Goal: Task Accomplishment & Management: Use online tool/utility

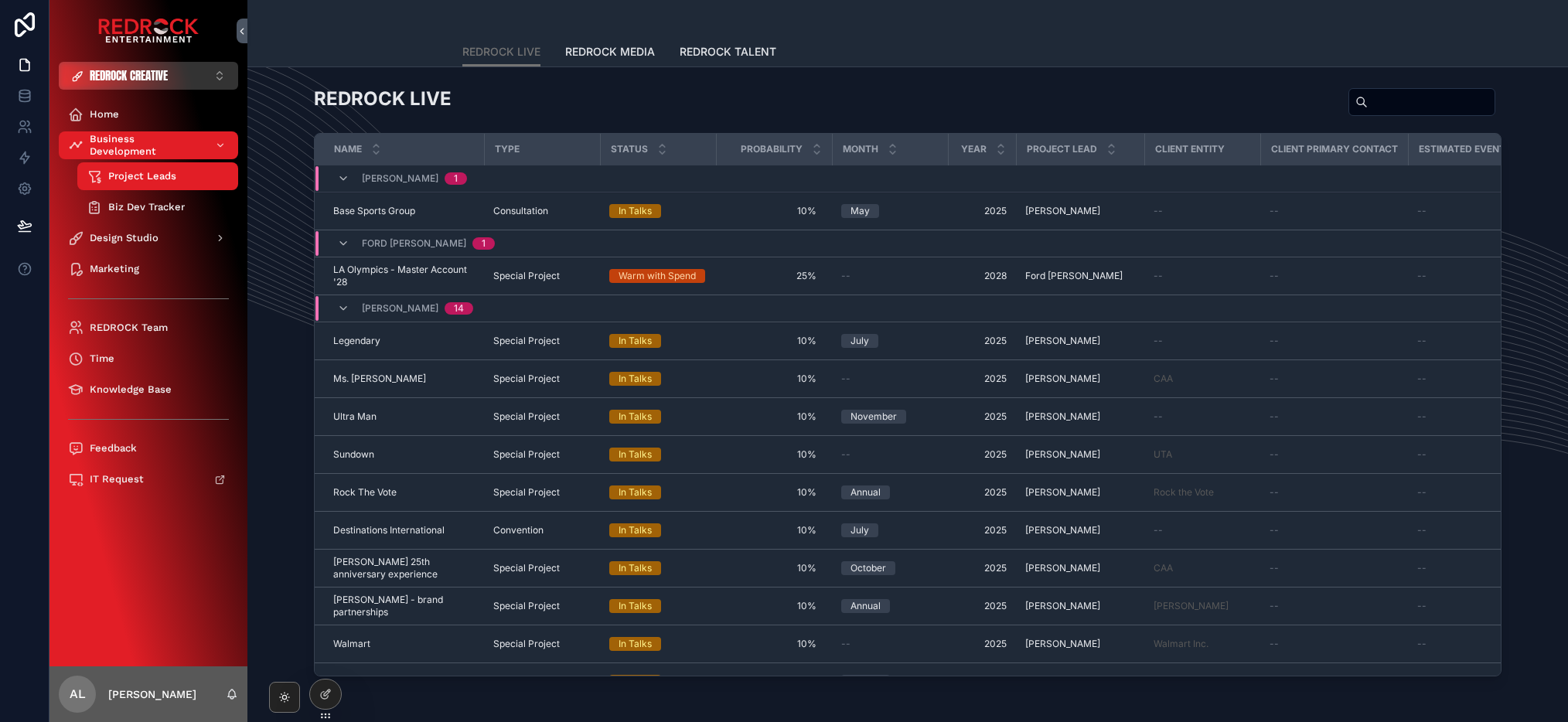
click at [142, 71] on span "REDROCK CREATIVE" at bounding box center [129, 76] width 78 height 15
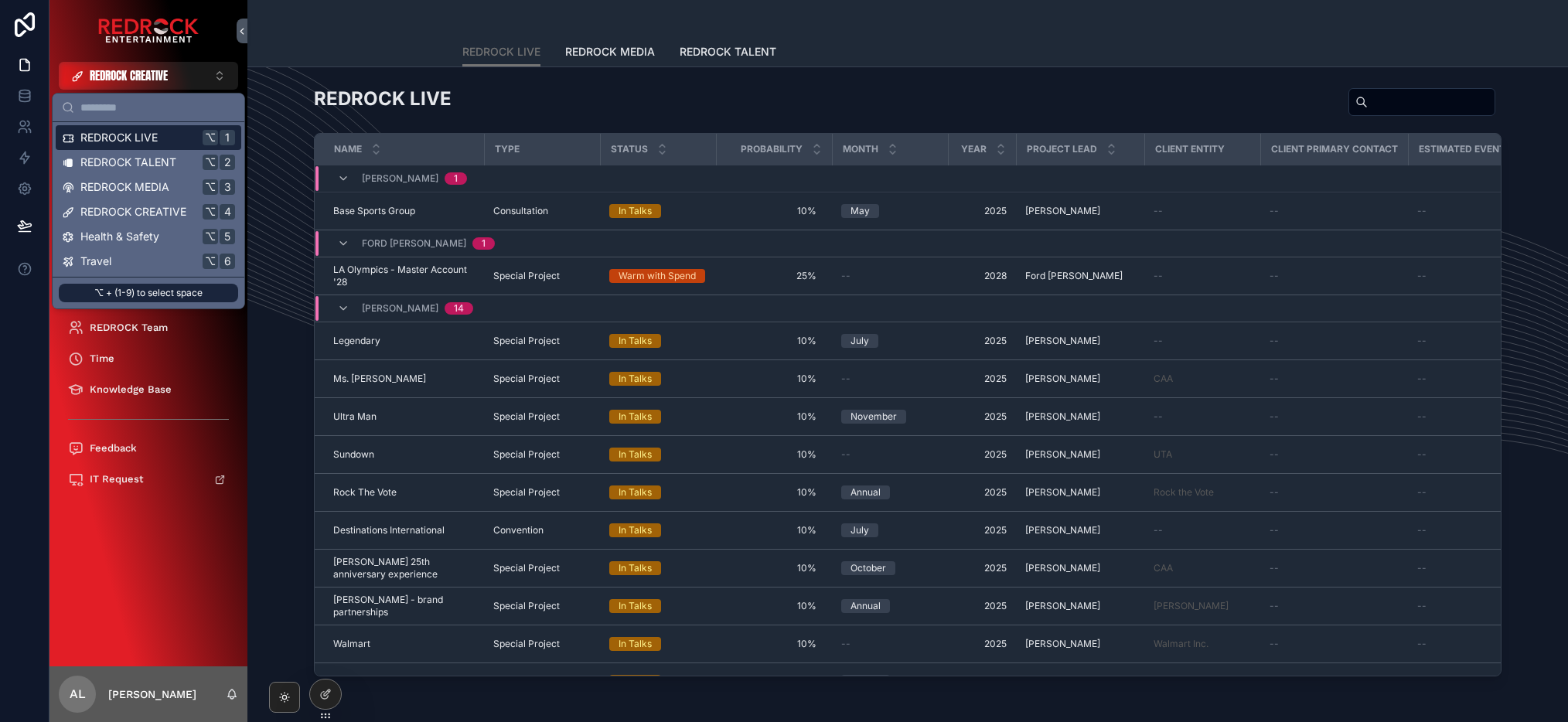
click at [169, 147] on div "REDROCK LIVE ⌥ 1" at bounding box center [148, 137] width 185 height 25
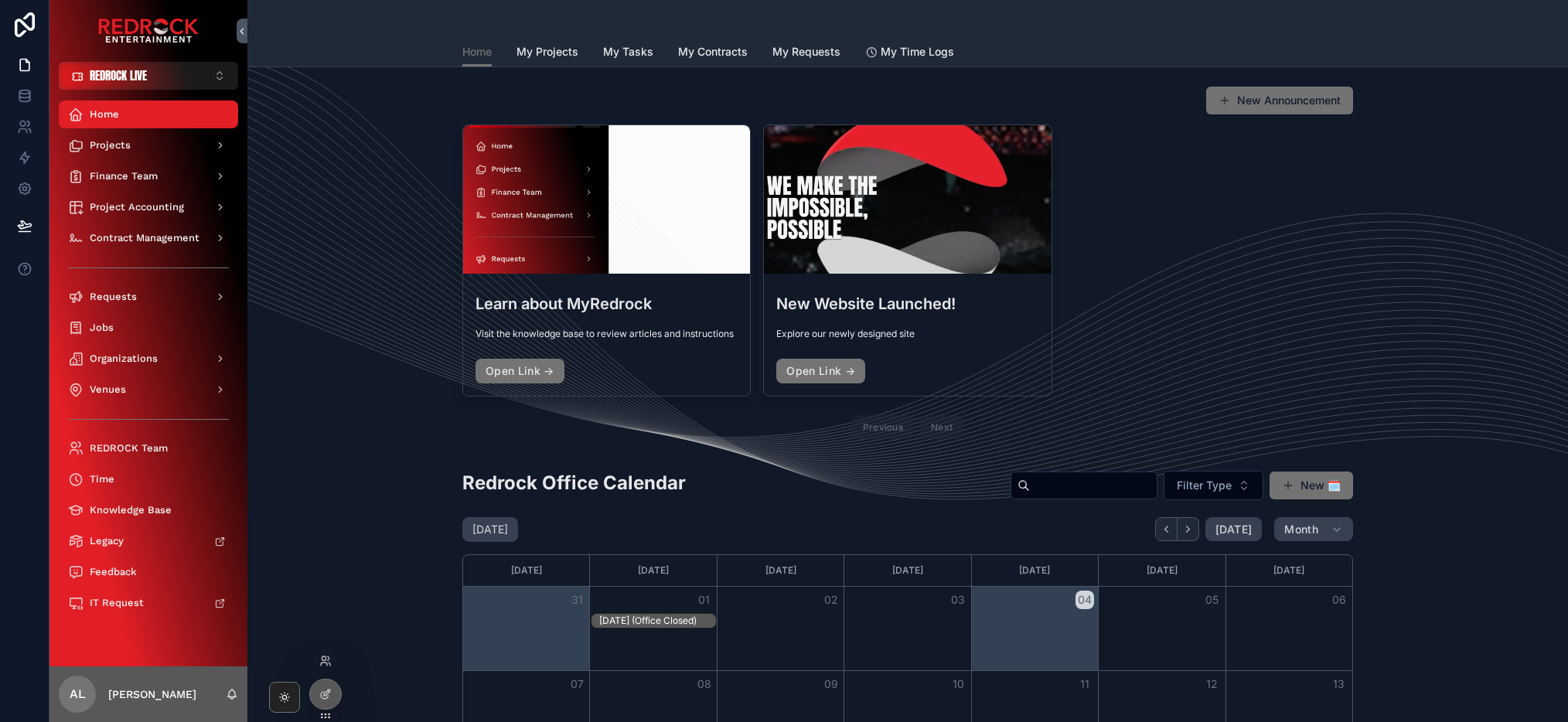
click at [325, 650] on div at bounding box center [325, 661] width 25 height 25
click at [324, 664] on icon at bounding box center [325, 661] width 12 height 12
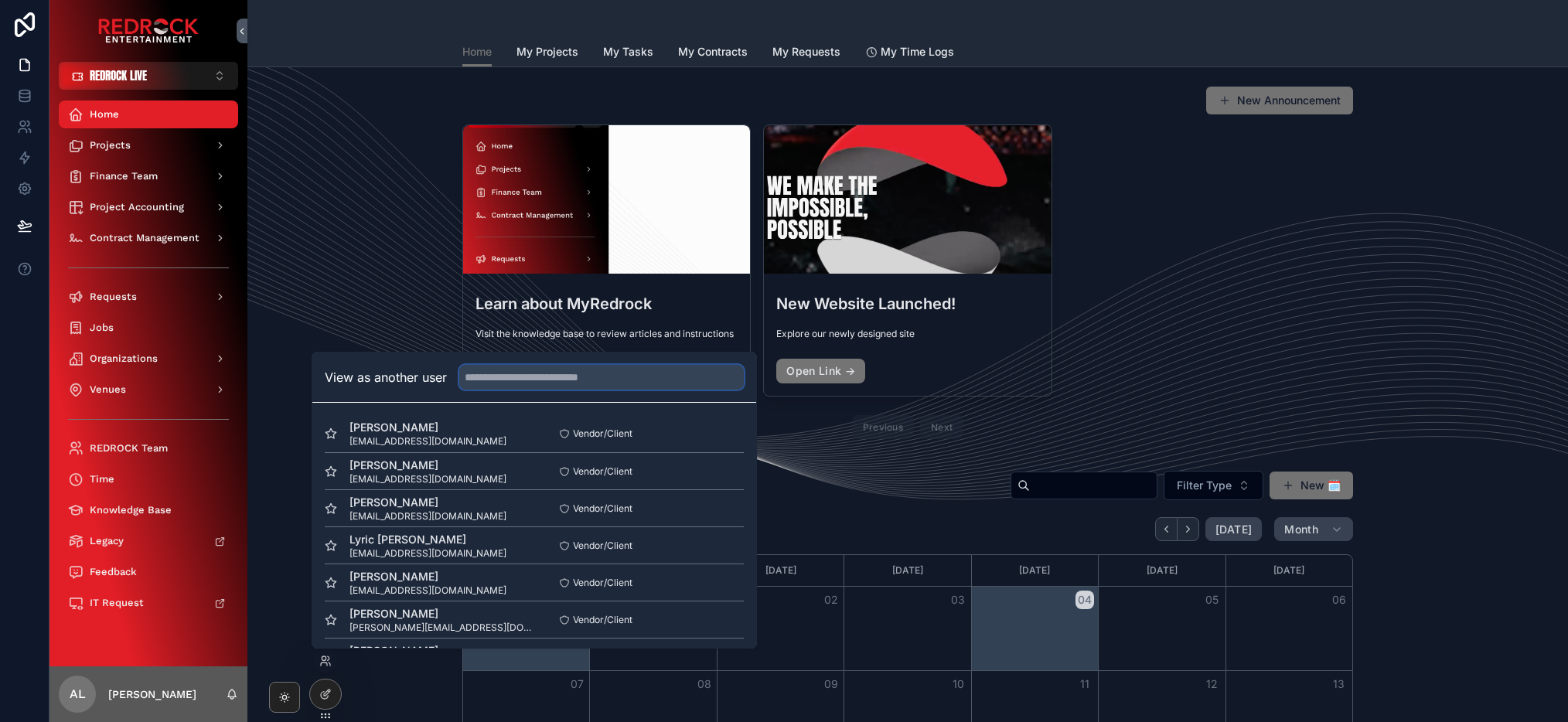
click at [530, 381] on input "text" at bounding box center [601, 377] width 284 height 25
type input "*******"
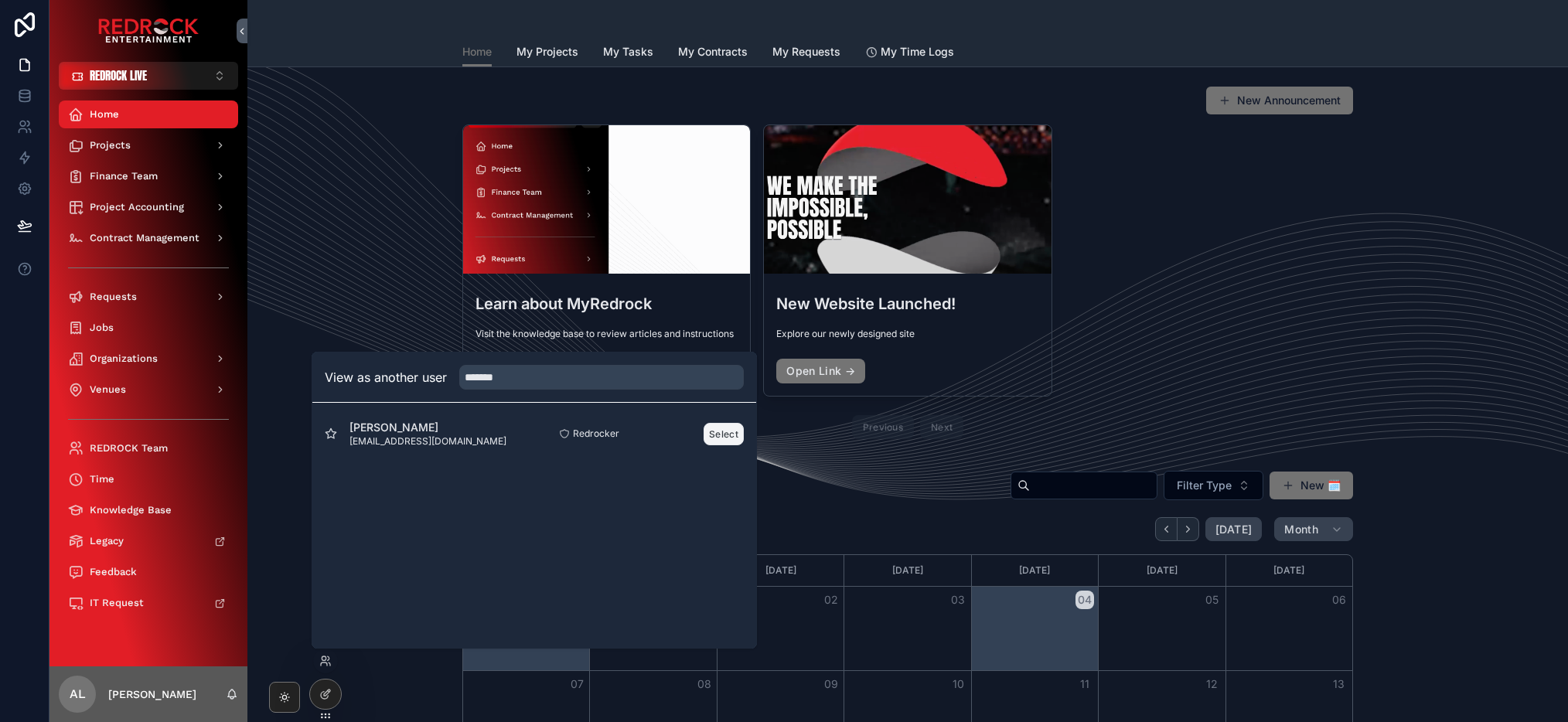
click at [729, 436] on button "Select" at bounding box center [723, 434] width 40 height 22
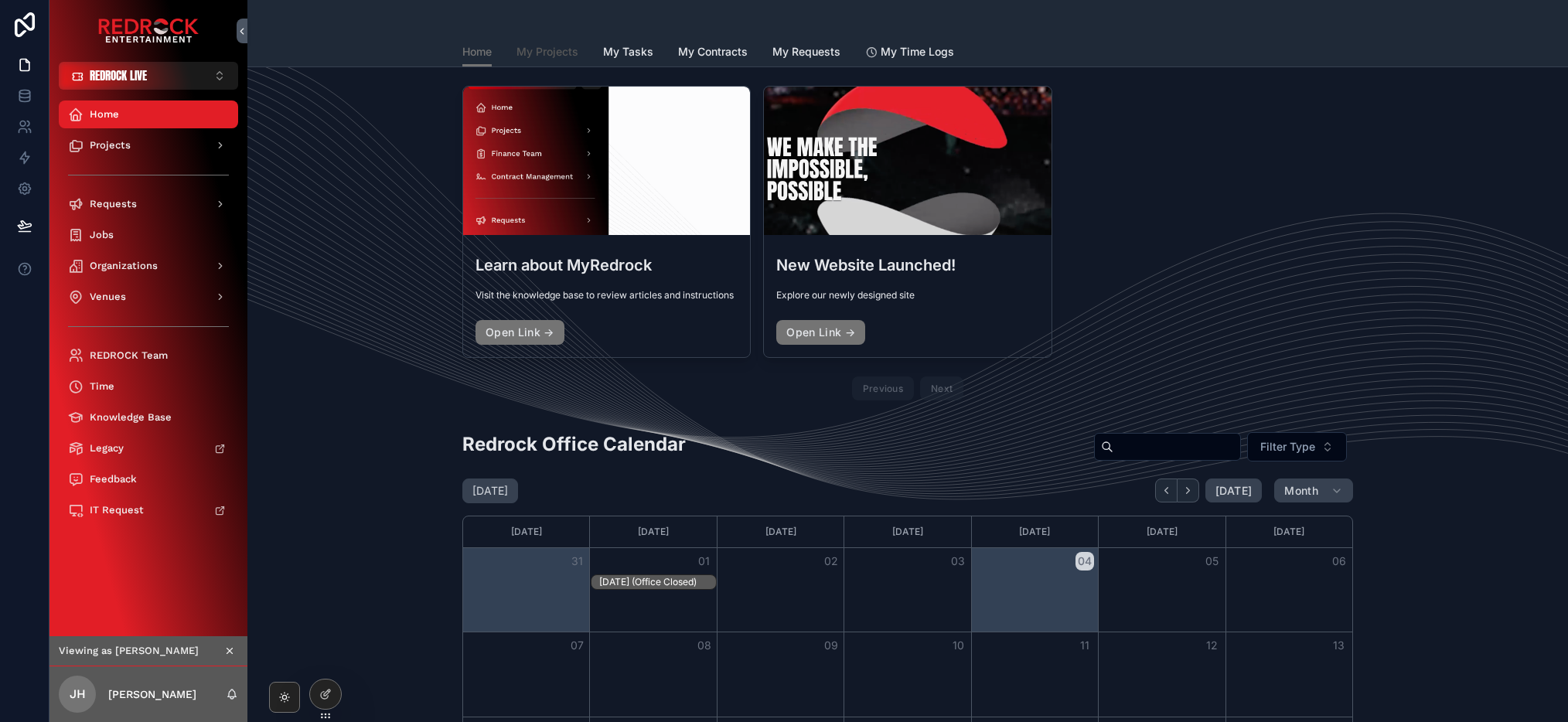
click at [550, 55] on span "My Projects" at bounding box center [547, 52] width 61 height 15
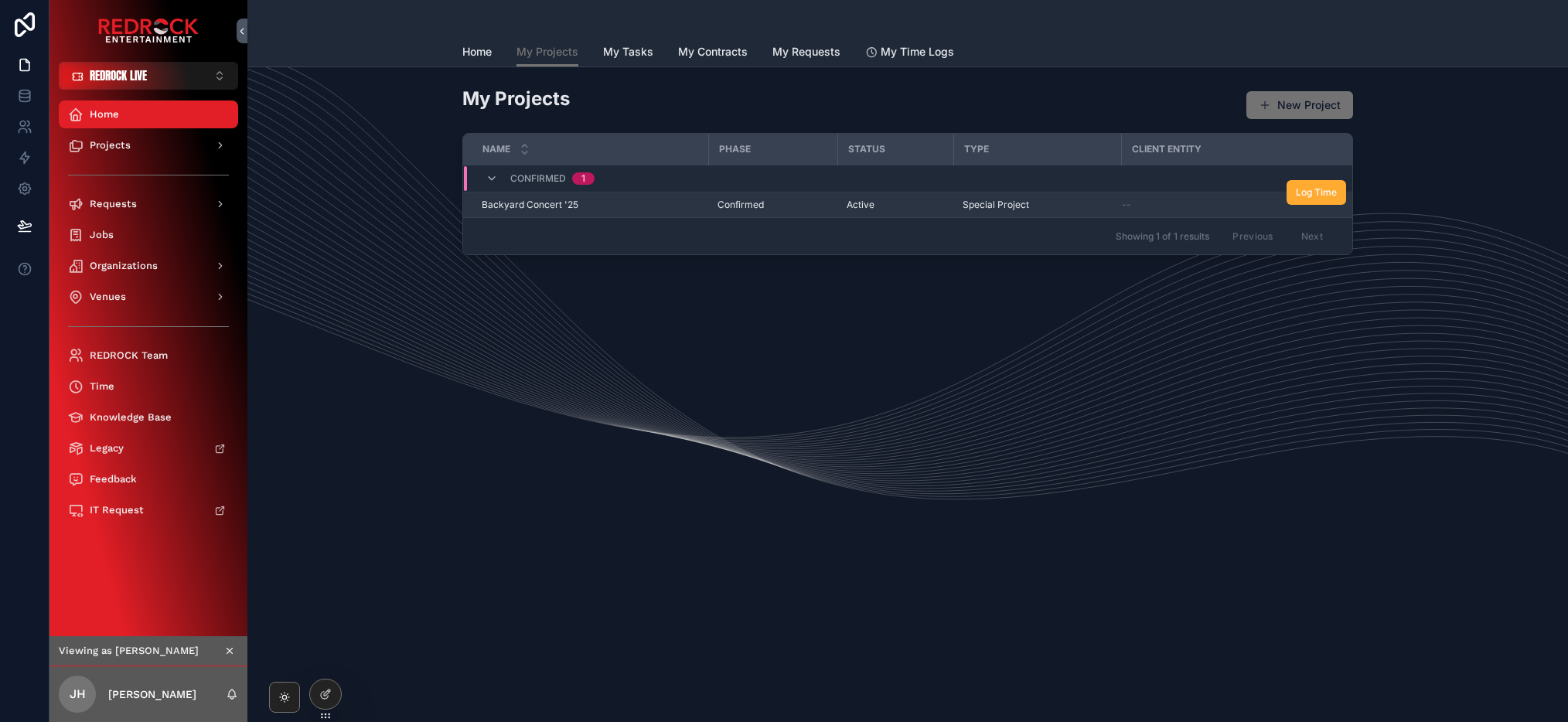
click at [534, 203] on span "Backyard Concert '25" at bounding box center [530, 205] width 96 height 12
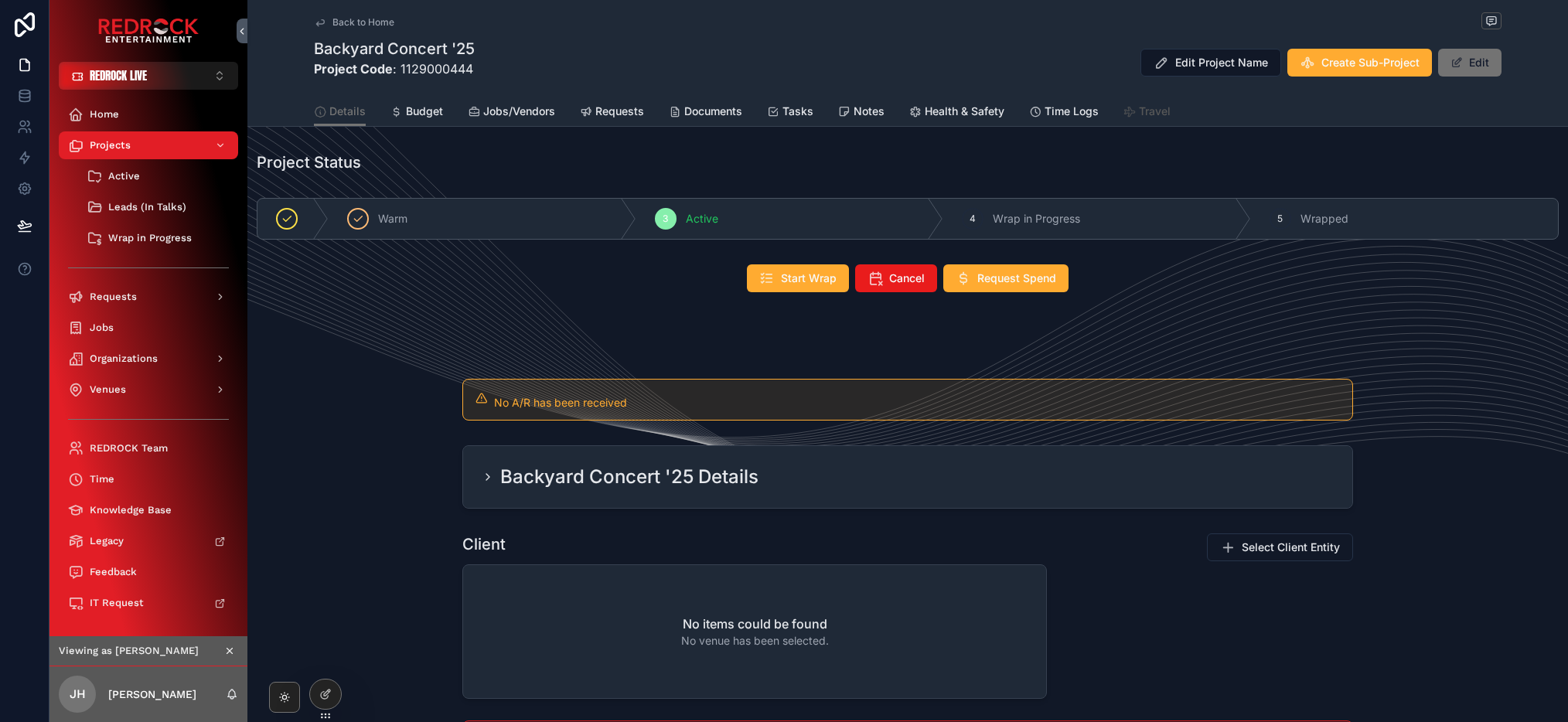
click at [1147, 116] on span "Travel" at bounding box center [1154, 111] width 32 height 15
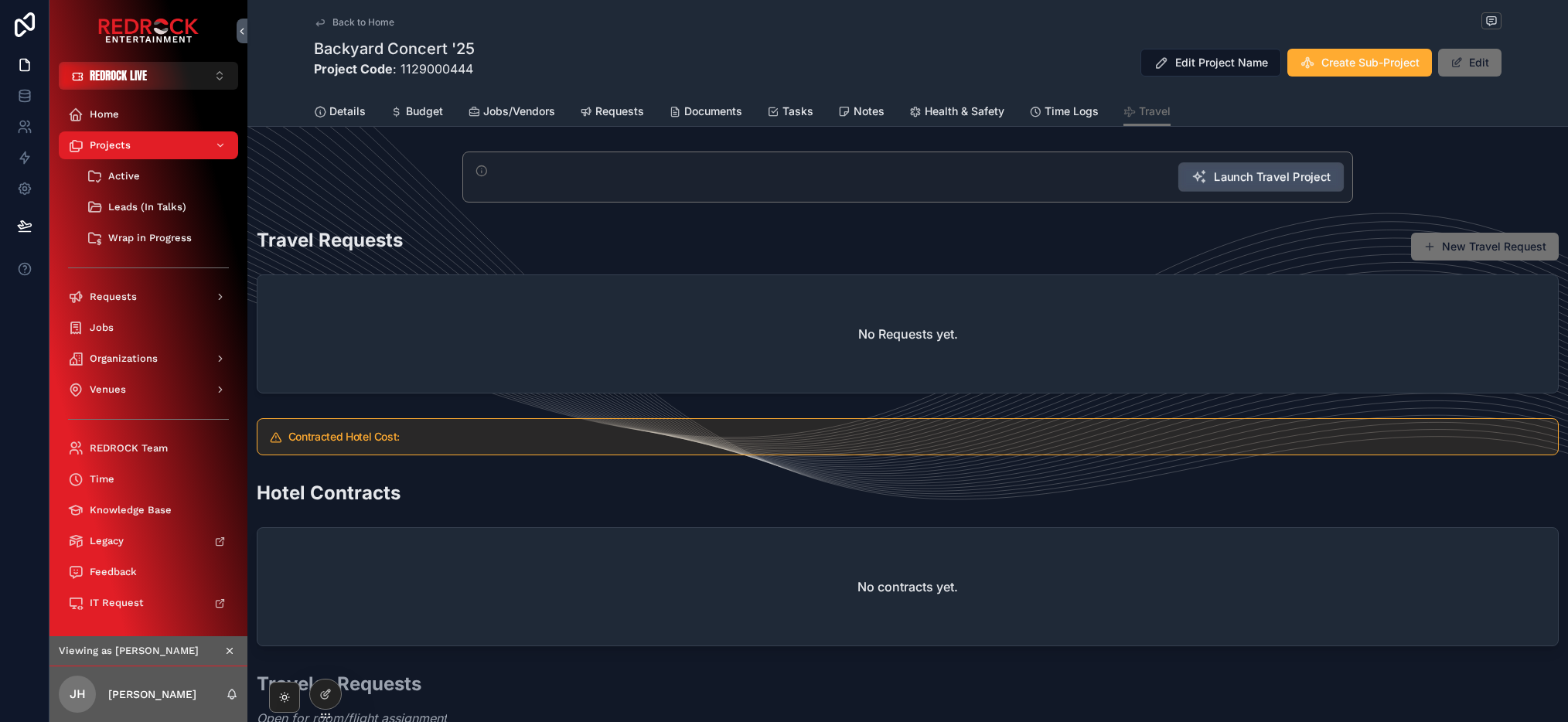
click at [1268, 182] on span "Launch Travel Project" at bounding box center [1272, 177] width 117 height 16
